Goal: Information Seeking & Learning: Learn about a topic

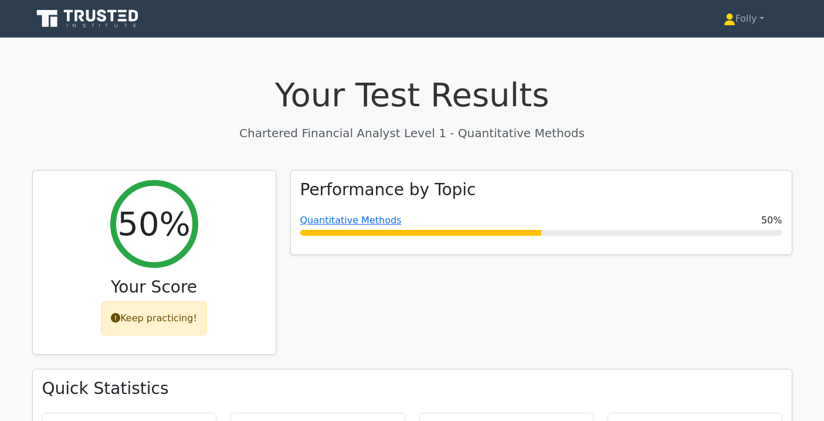
click at [121, 18] on icon at bounding box center [88, 19] width 113 height 22
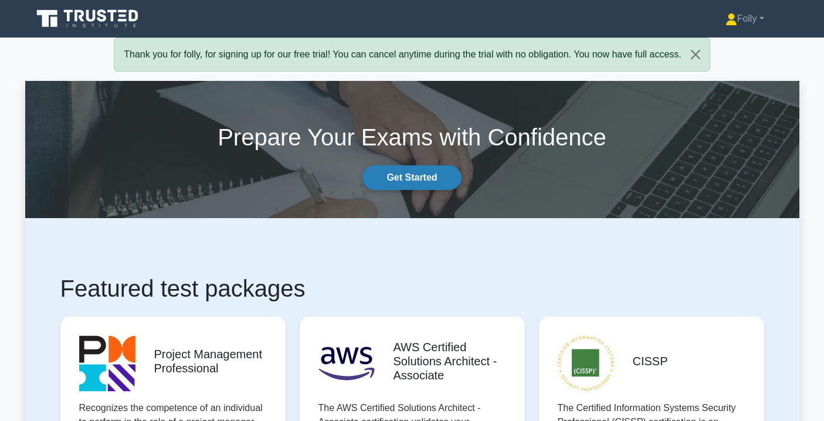
click at [385, 177] on link "Get Started" at bounding box center [411, 177] width 99 height 25
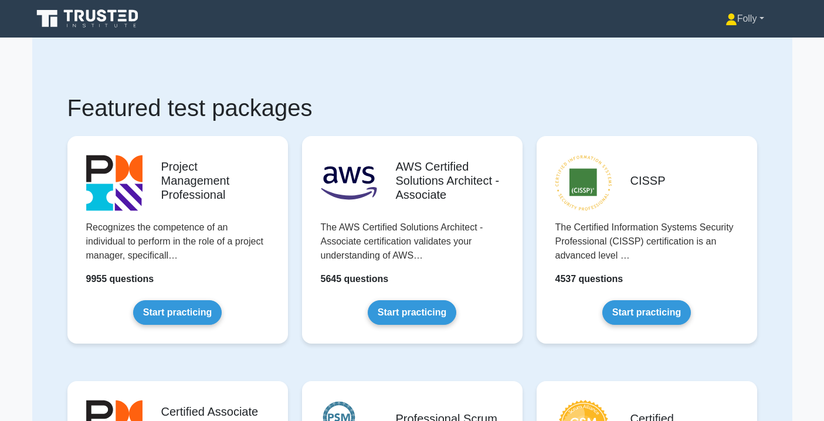
click at [759, 20] on link "Folly" at bounding box center [744, 18] width 95 height 23
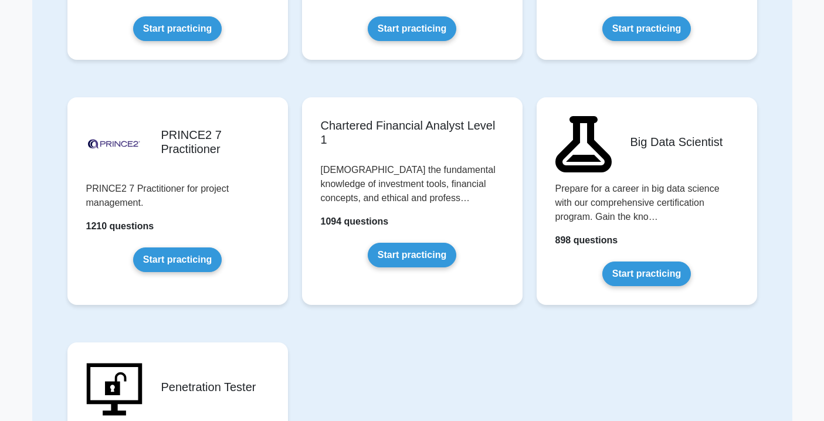
scroll to position [2250, 0]
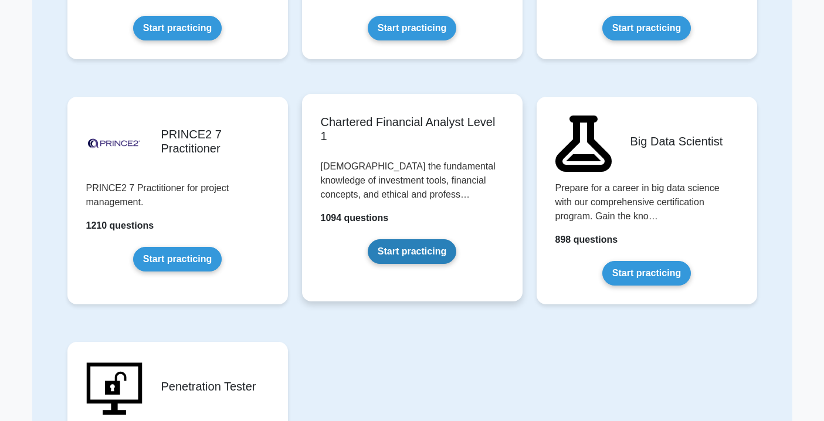
click at [428, 245] on link "Start practicing" at bounding box center [412, 251] width 89 height 25
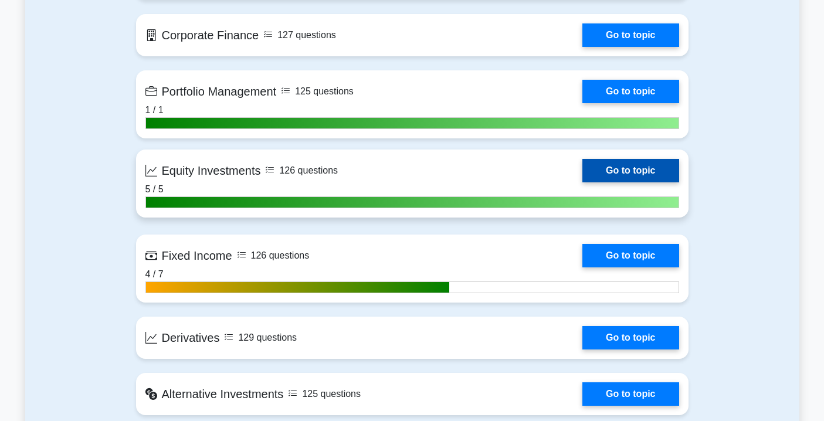
scroll to position [818, 0]
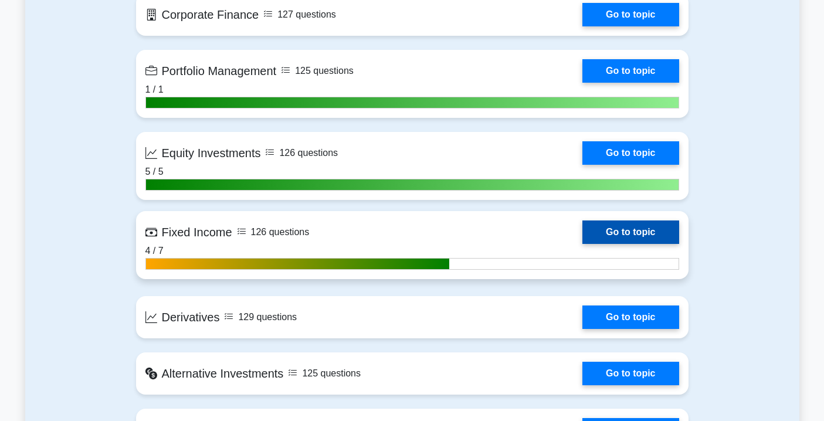
click at [613, 229] on link "Go to topic" at bounding box center [630, 232] width 96 height 23
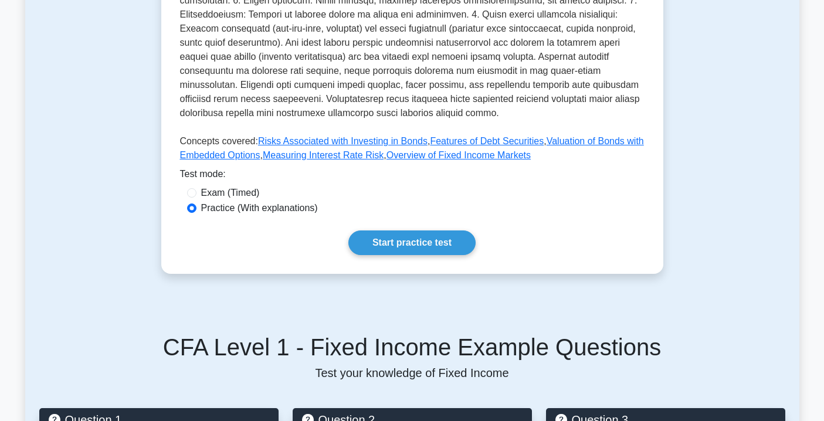
scroll to position [506, 0]
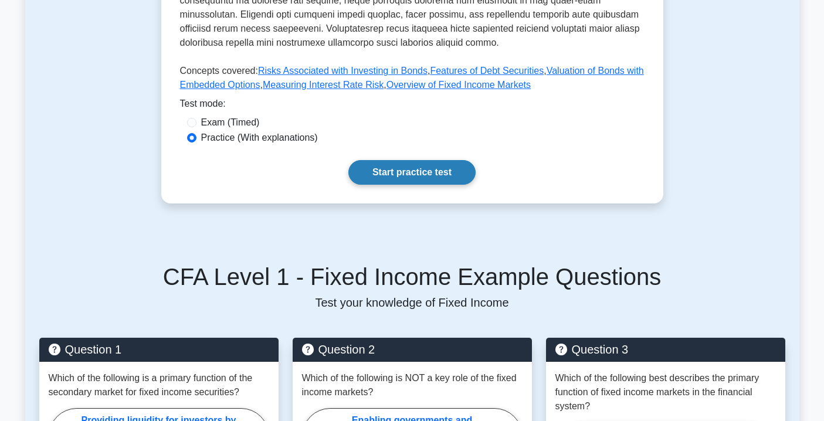
click at [443, 178] on link "Start practice test" at bounding box center [411, 172] width 127 height 25
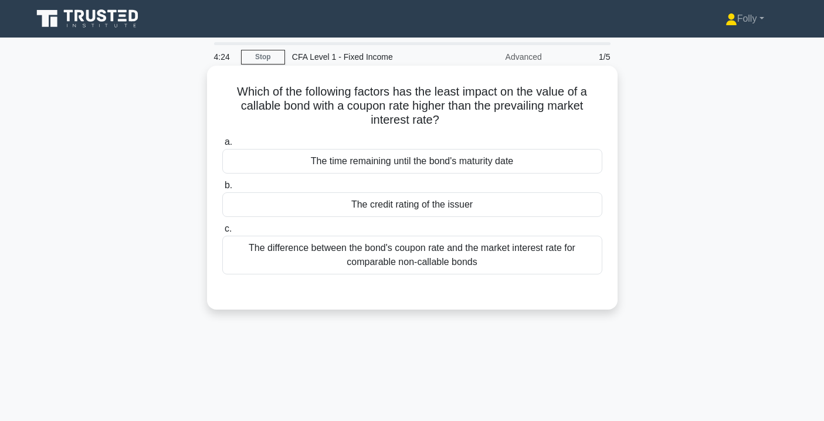
click at [448, 212] on div "The credit rating of the issuer" at bounding box center [412, 204] width 380 height 25
click at [222, 189] on input "b. The credit rating of the issuer" at bounding box center [222, 186] width 0 height 8
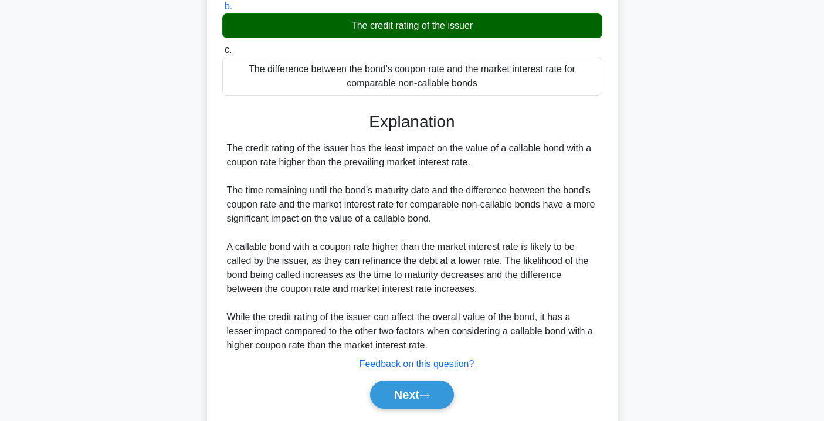
scroll to position [216, 0]
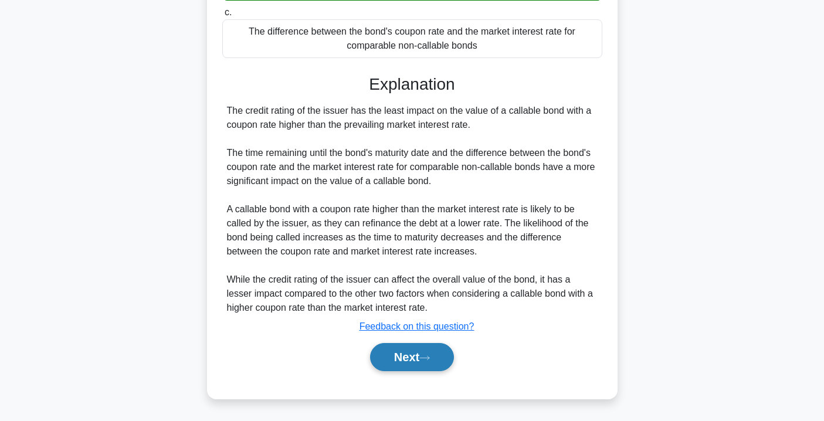
click at [432, 352] on button "Next" at bounding box center [412, 357] width 84 height 28
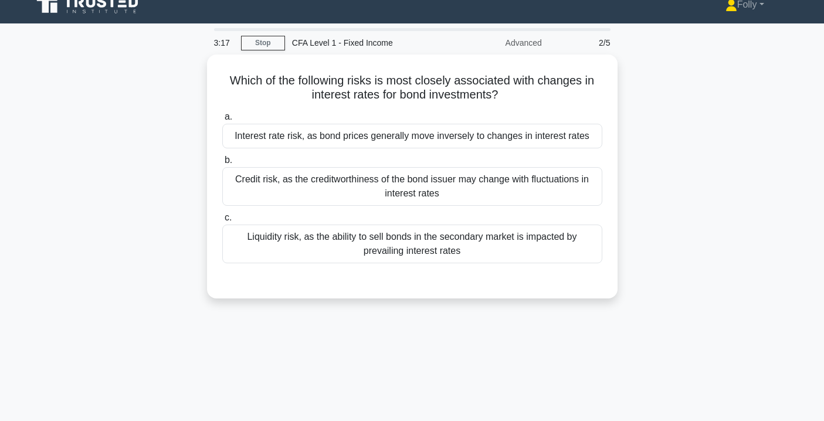
scroll to position [0, 0]
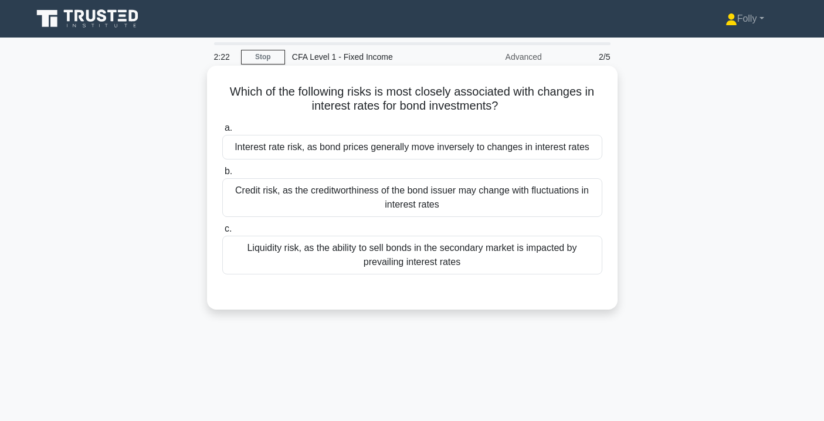
click at [355, 157] on div "Interest rate risk, as bond prices generally move inversely to changes in inter…" at bounding box center [412, 147] width 380 height 25
click at [222, 132] on input "a. Interest rate risk, as bond prices generally move inversely to changes in in…" at bounding box center [222, 128] width 0 height 8
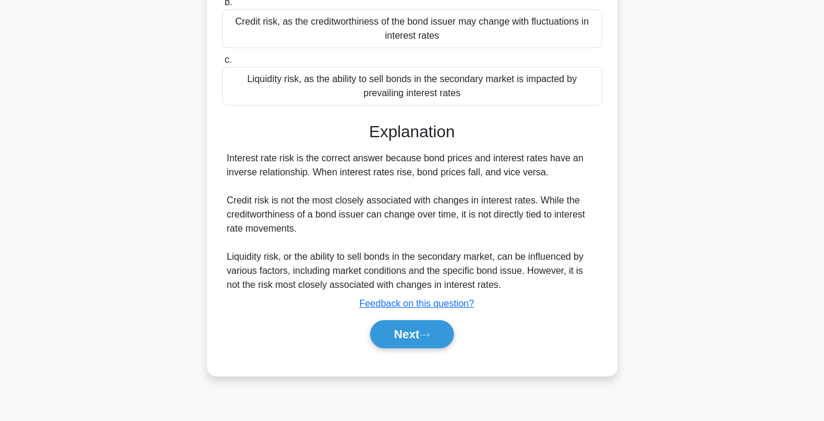
scroll to position [169, 0]
click at [422, 333] on button "Next" at bounding box center [412, 334] width 84 height 28
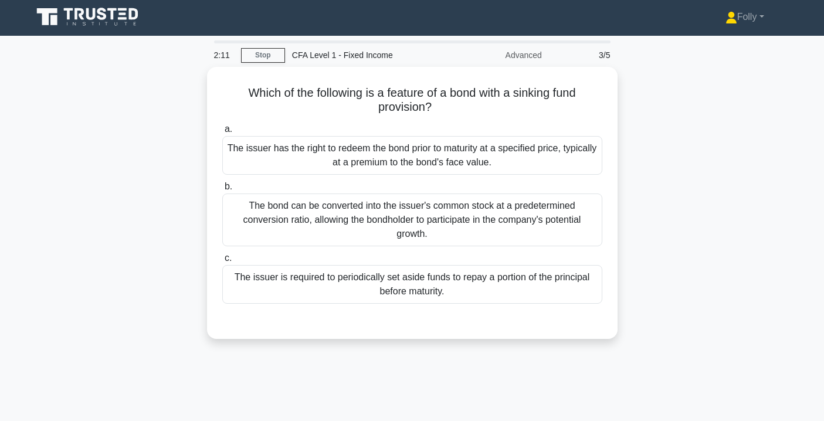
scroll to position [0, 0]
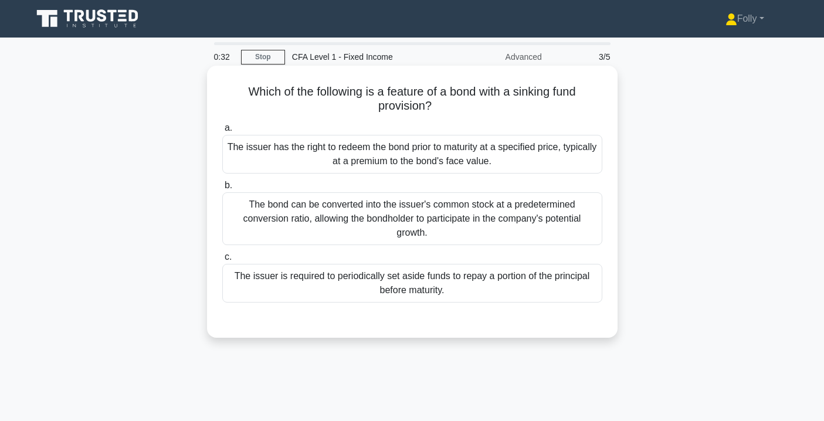
click at [415, 293] on div "The issuer is required to periodically set aside funds to repay a portion of th…" at bounding box center [412, 283] width 380 height 39
click at [222, 261] on input "c. The issuer is required to periodically set aside funds to repay a portion of…" at bounding box center [222, 257] width 0 height 8
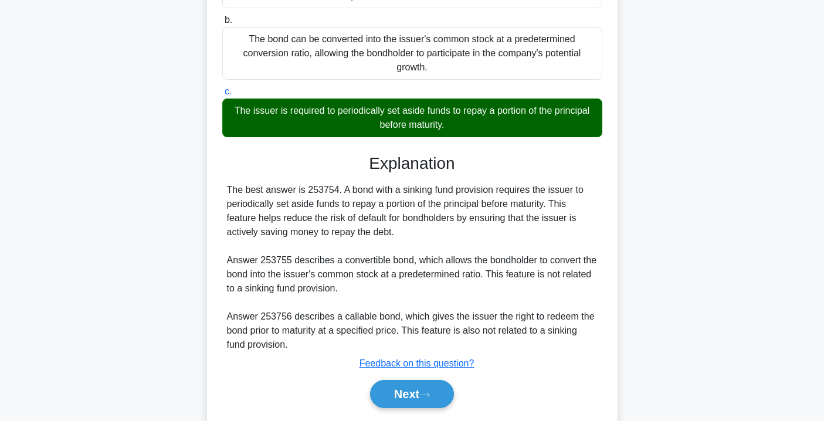
scroll to position [212, 0]
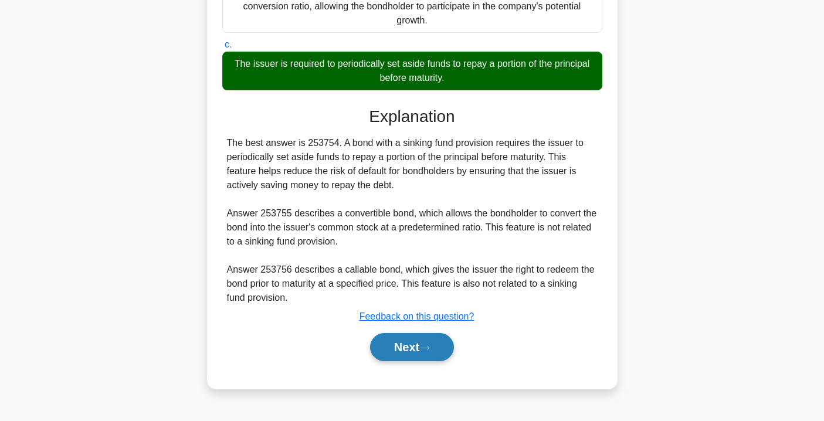
click at [413, 342] on button "Next" at bounding box center [412, 347] width 84 height 28
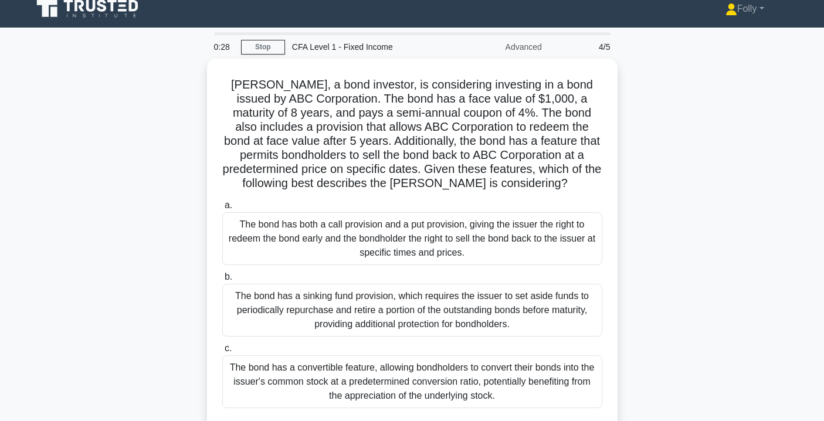
scroll to position [9, 0]
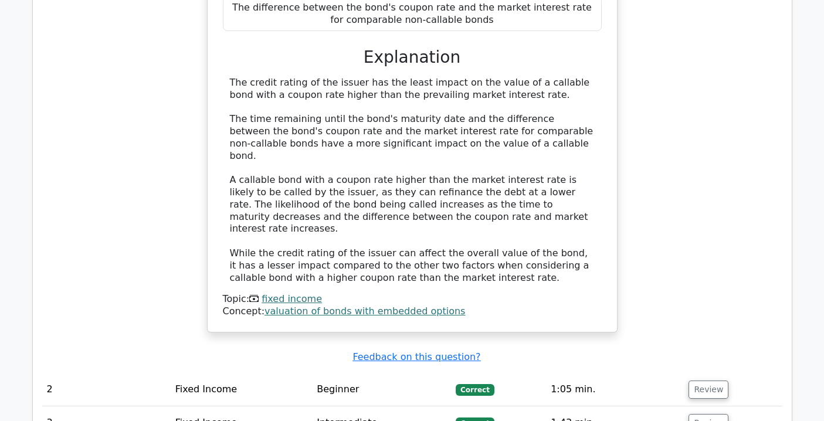
scroll to position [1055, 0]
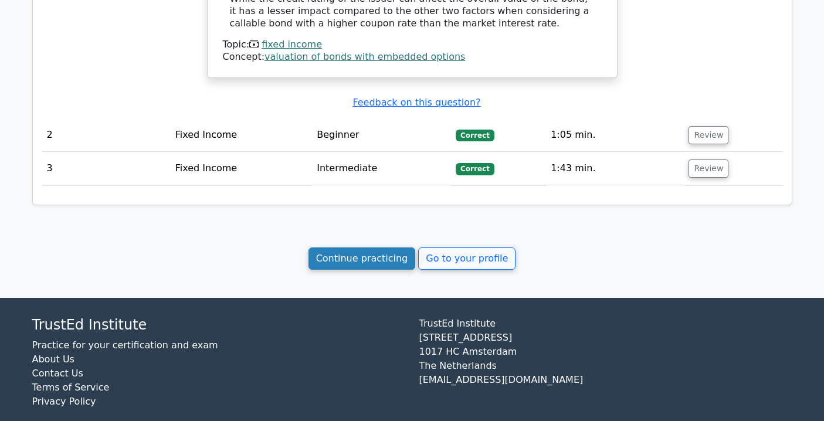
click at [366, 249] on link "Continue practicing" at bounding box center [362, 259] width 107 height 22
